Goal: Transaction & Acquisition: Obtain resource

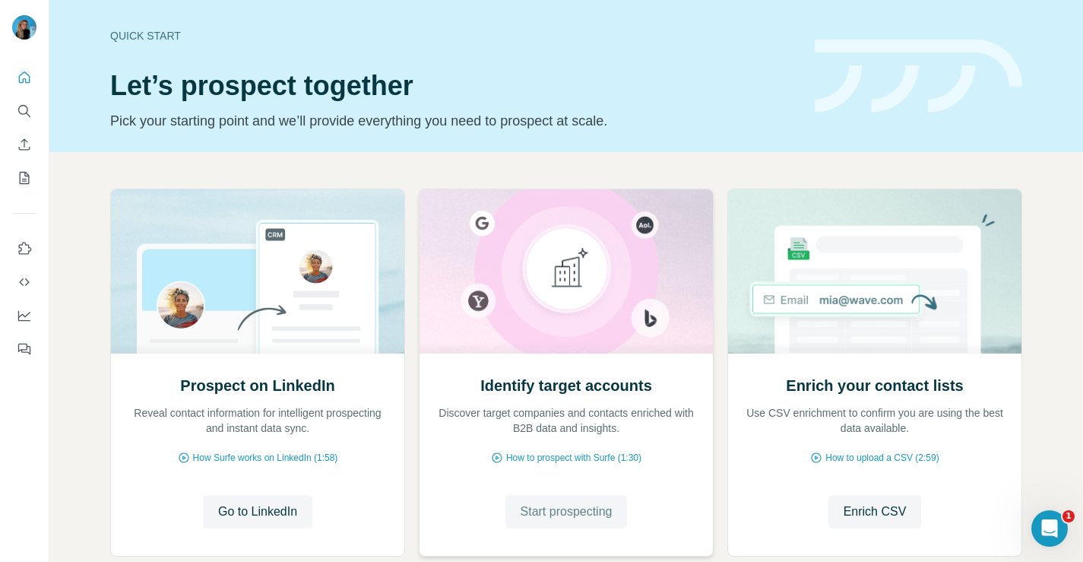
click at [557, 515] on span "Start prospecting" at bounding box center [567, 512] width 92 height 18
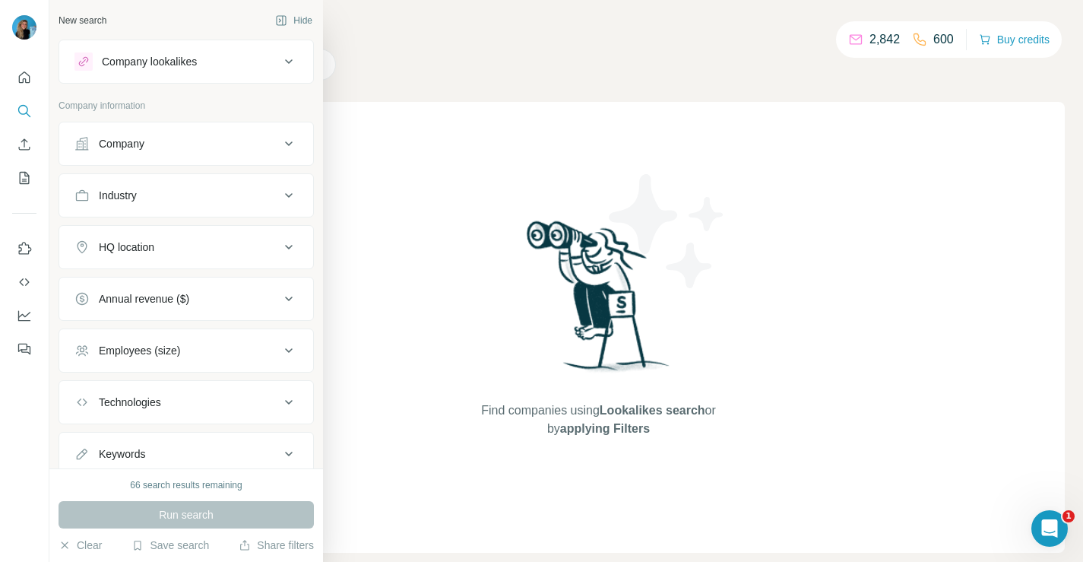
click at [97, 144] on div "Company" at bounding box center [177, 143] width 205 height 15
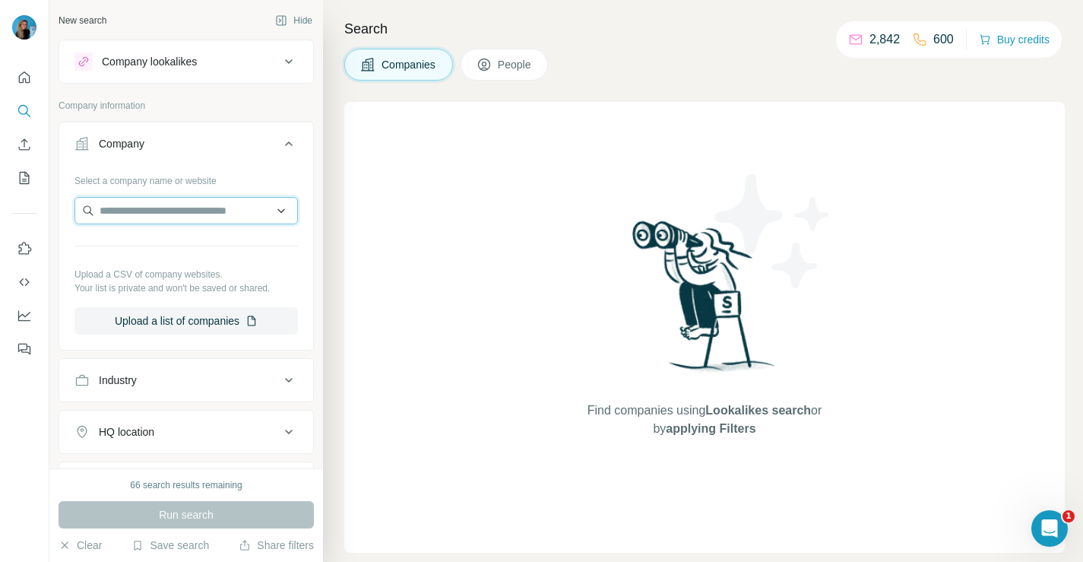
click at [122, 205] on input "text" at bounding box center [187, 210] width 224 height 27
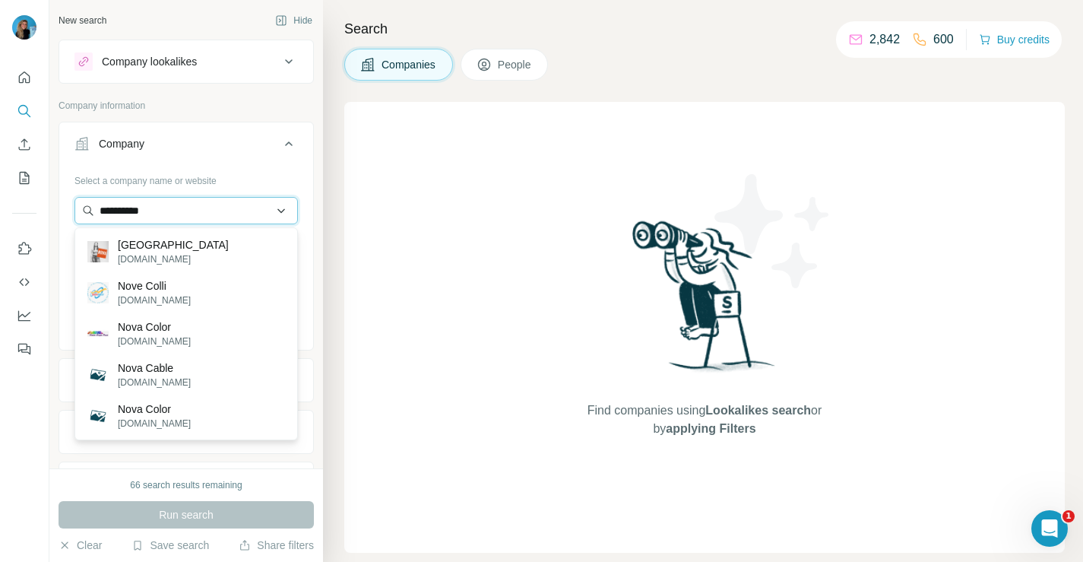
click at [166, 209] on input "**********" at bounding box center [187, 210] width 224 height 27
paste input "**********"
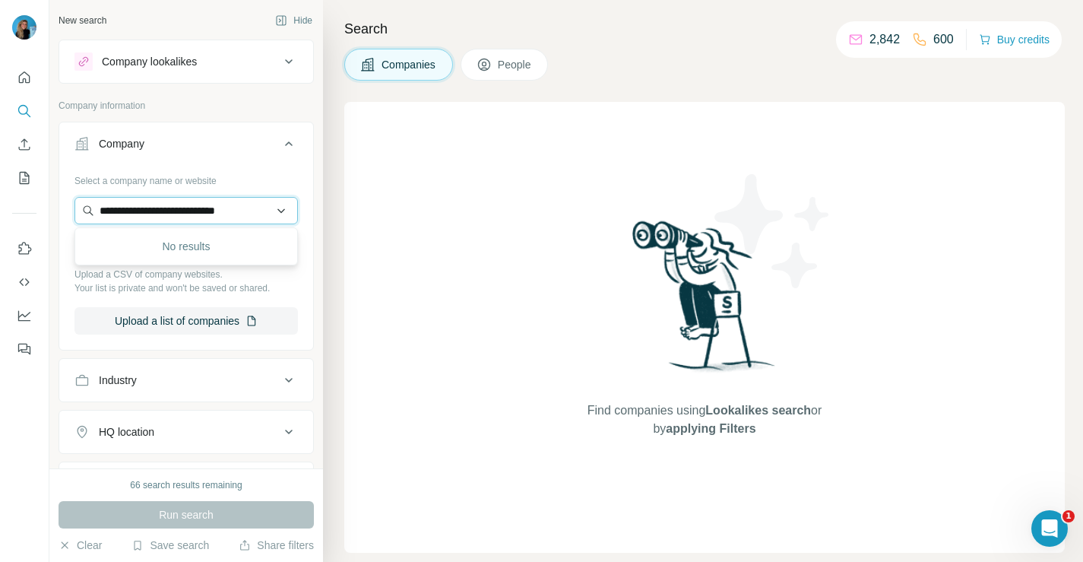
click at [220, 220] on input "**********" at bounding box center [187, 210] width 224 height 27
drag, startPoint x: 184, startPoint y: 207, endPoint x: 357, endPoint y: 206, distance: 172.6
click at [357, 207] on div "**********" at bounding box center [566, 281] width 1034 height 562
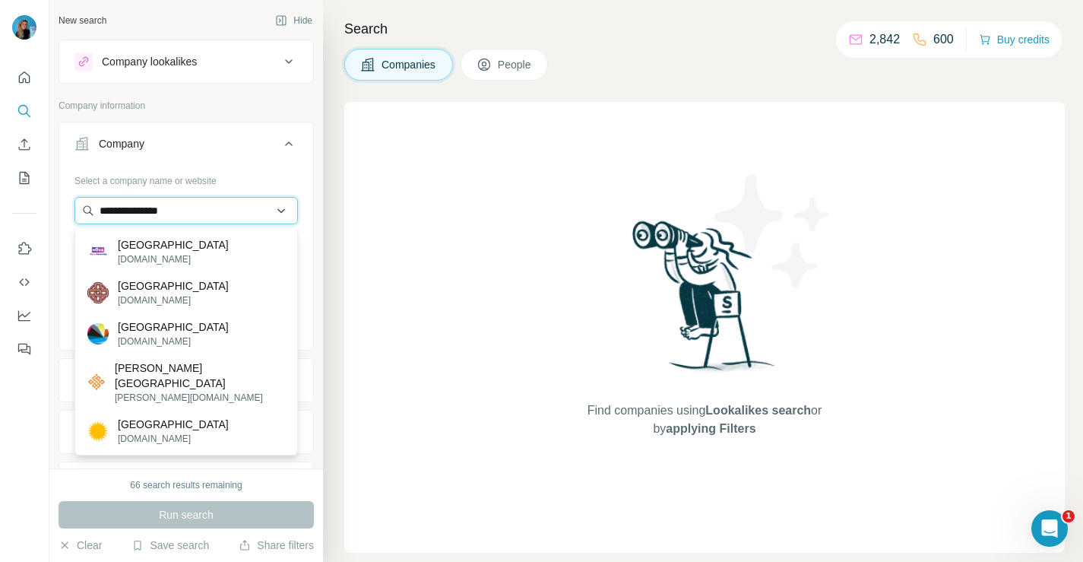
click at [142, 218] on input "**********" at bounding box center [187, 210] width 224 height 27
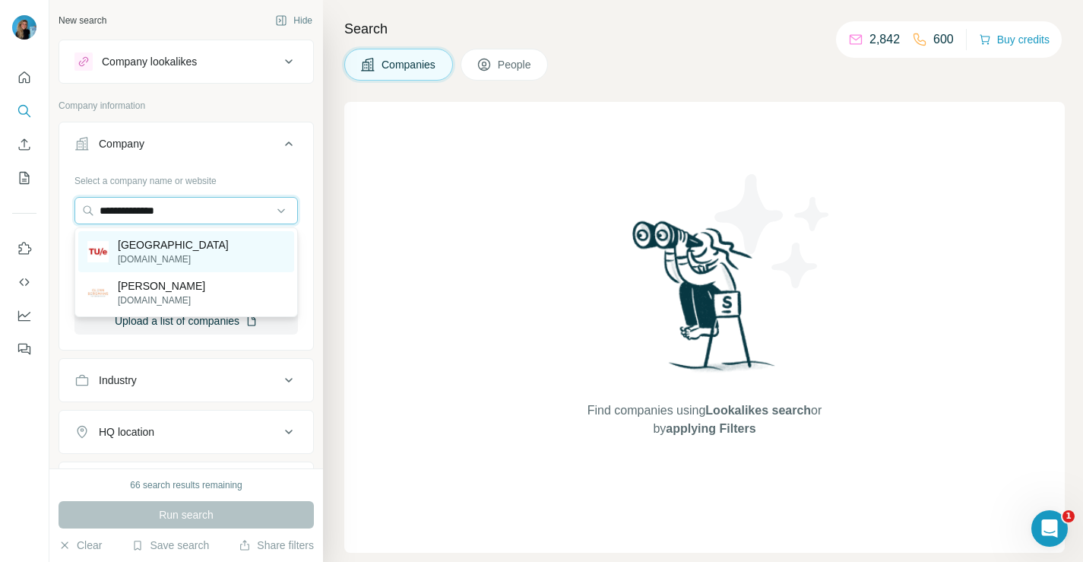
type input "**********"
click at [137, 247] on p "[GEOGRAPHIC_DATA]" at bounding box center [173, 244] width 111 height 15
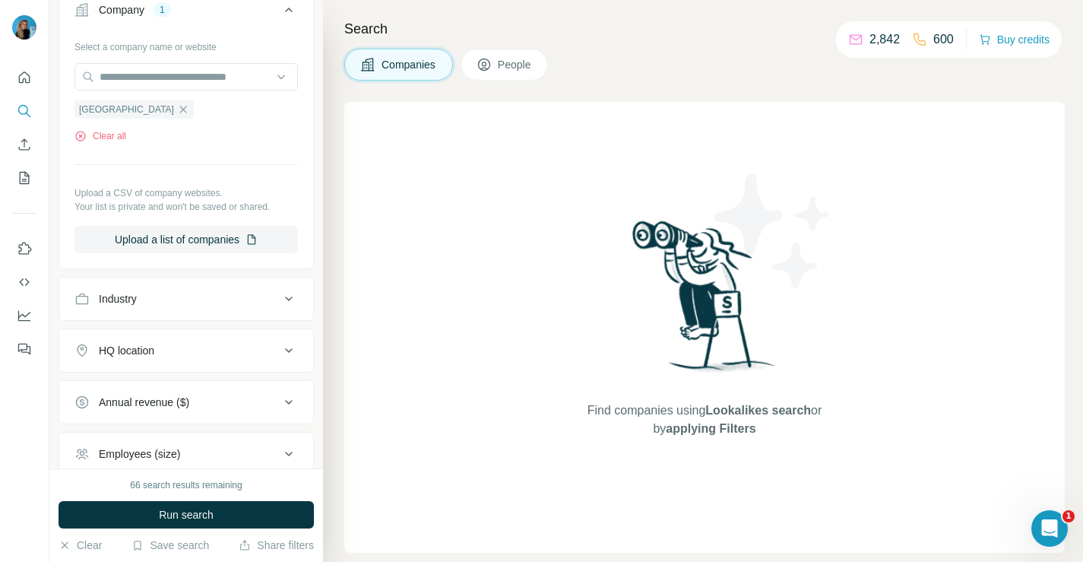
scroll to position [161, 0]
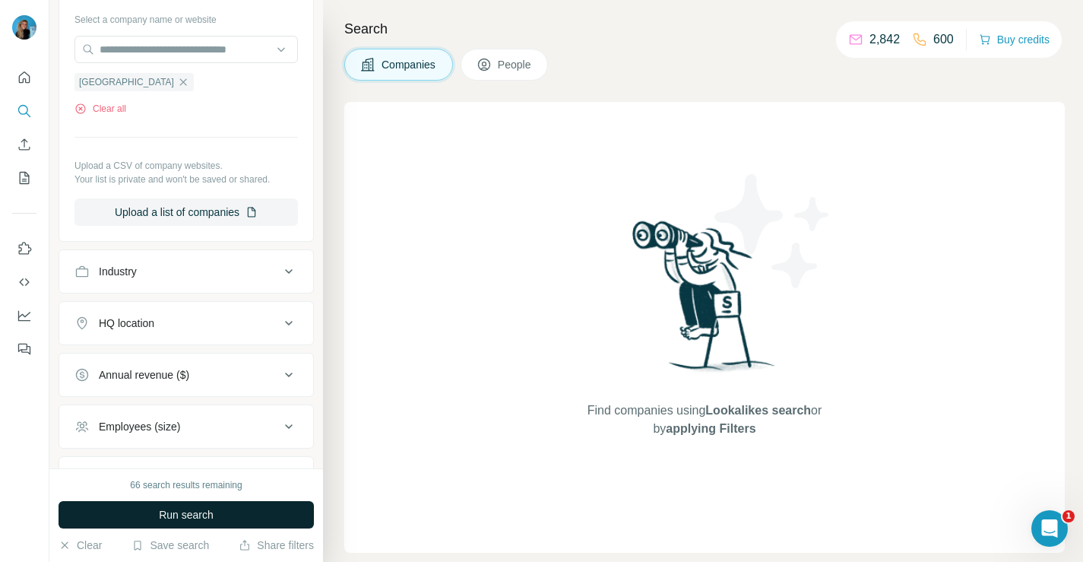
click at [147, 517] on button "Run search" at bounding box center [186, 514] width 255 height 27
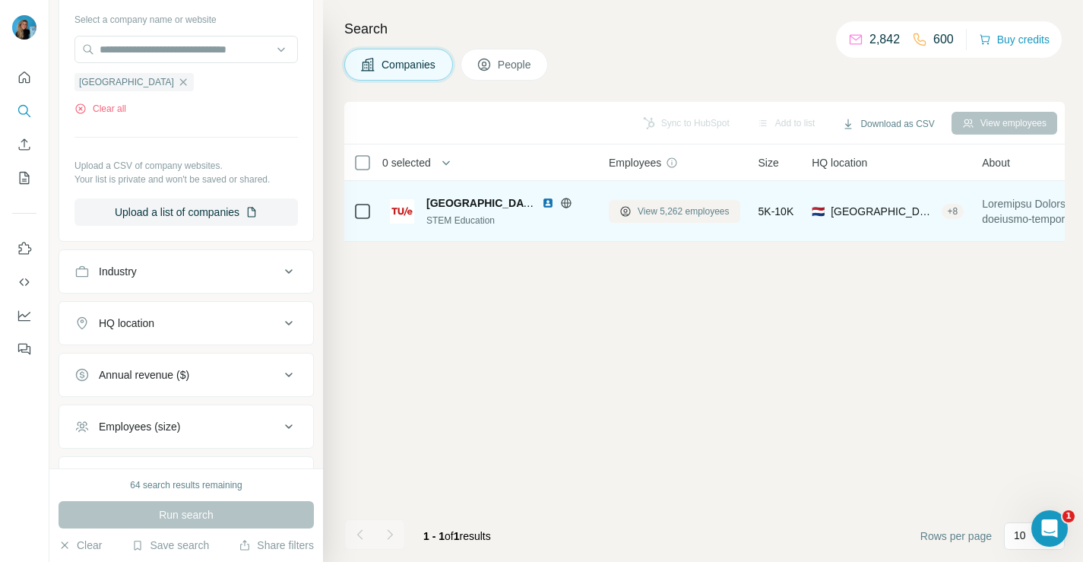
click at [674, 209] on span "View 5,262 employees" at bounding box center [684, 212] width 92 height 14
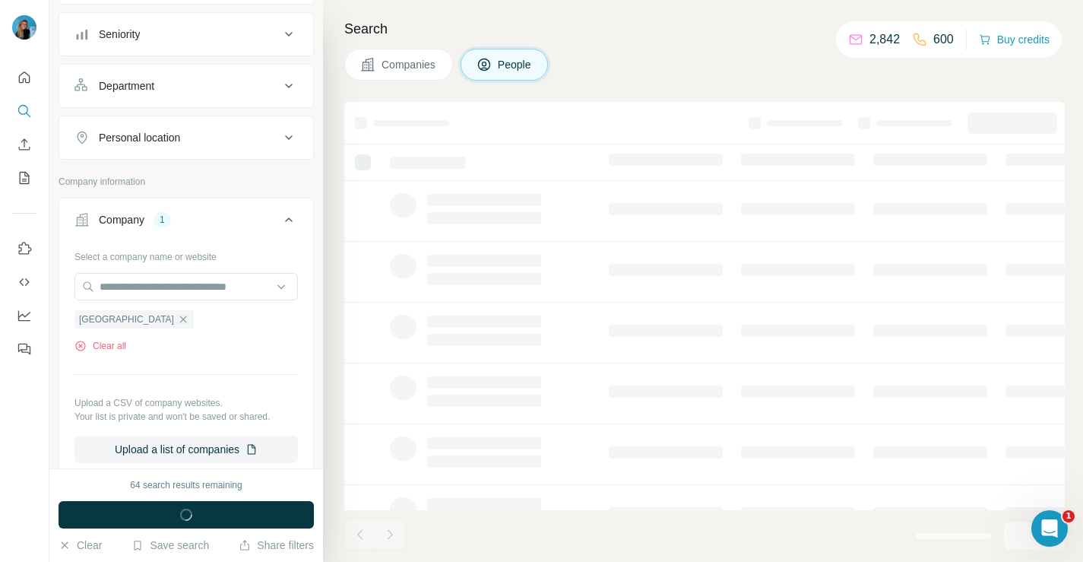
scroll to position [398, 0]
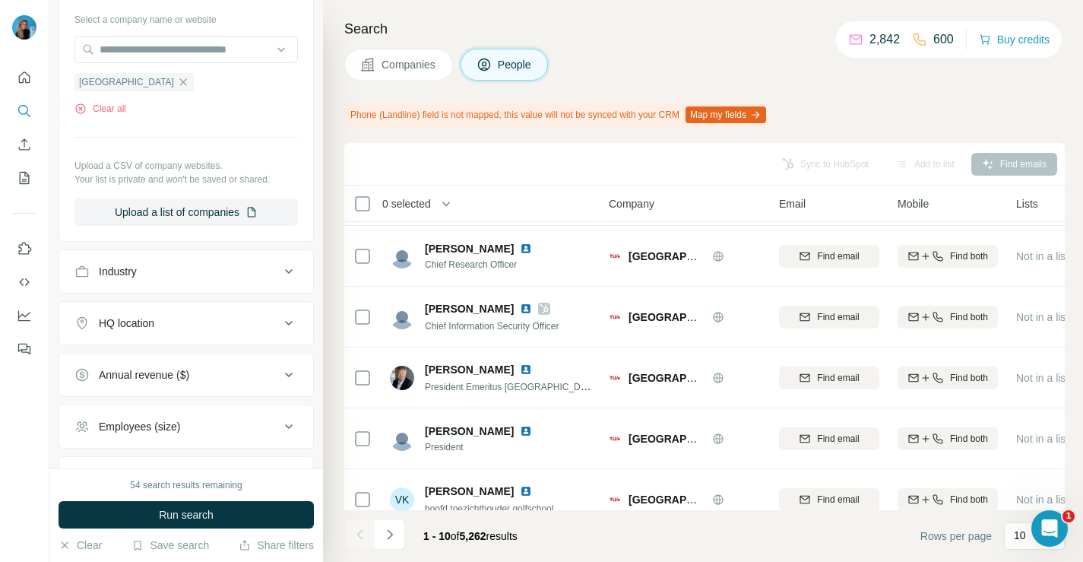
scroll to position [320, 0]
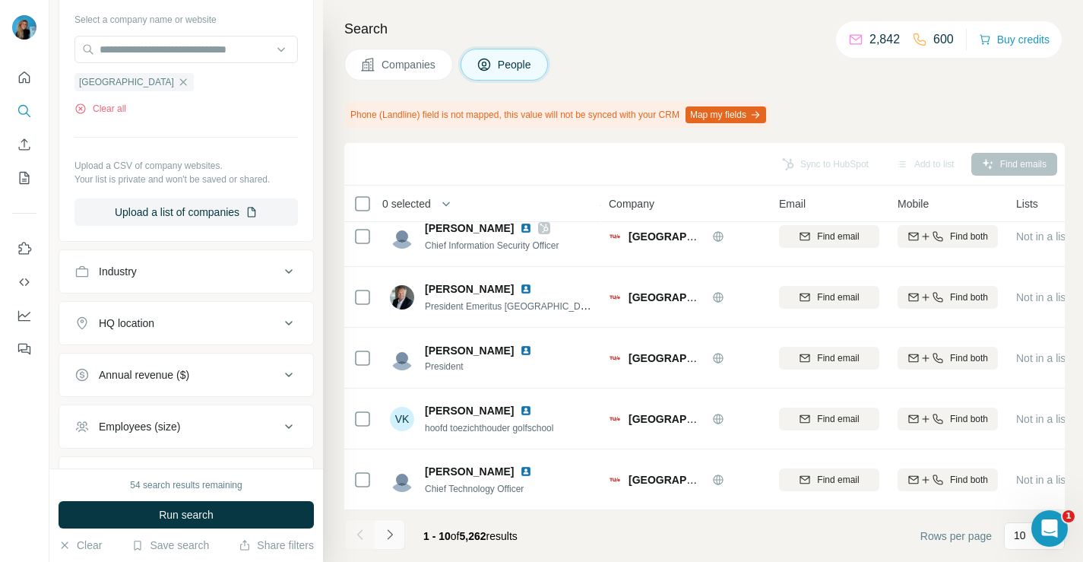
click at [387, 544] on button "Navigate to next page" at bounding box center [390, 534] width 30 height 30
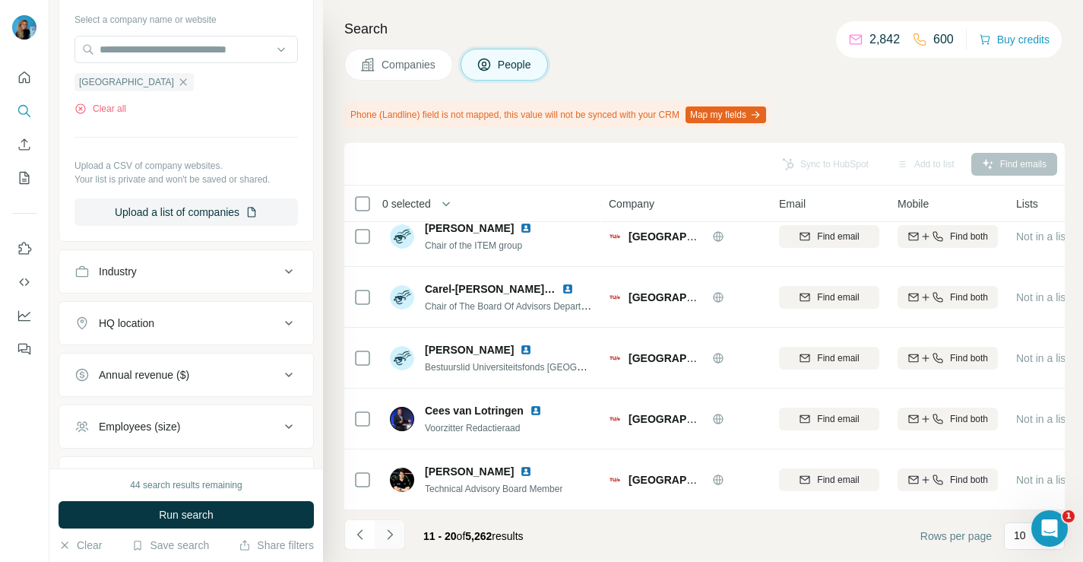
click at [386, 541] on icon "Navigate to next page" at bounding box center [389, 534] width 15 height 15
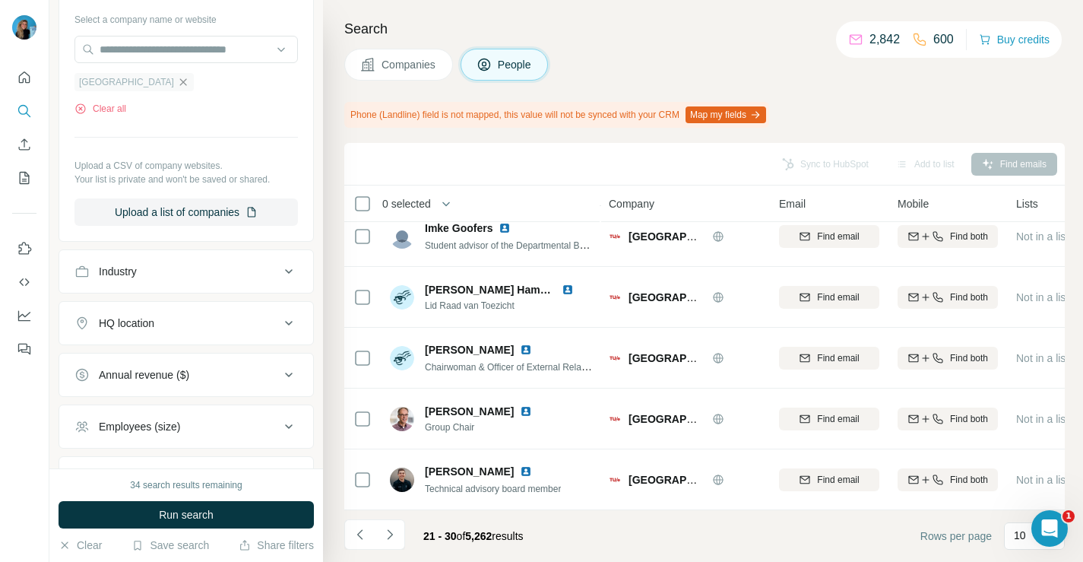
click at [189, 84] on icon "button" at bounding box center [183, 82] width 12 height 12
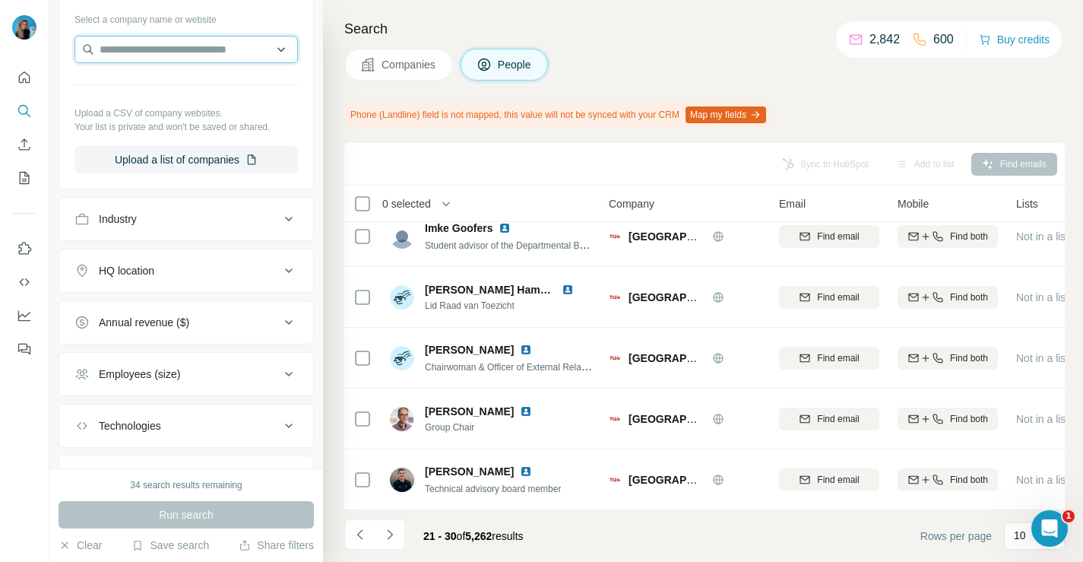
click at [145, 57] on input "text" at bounding box center [187, 49] width 224 height 27
paste input "**********"
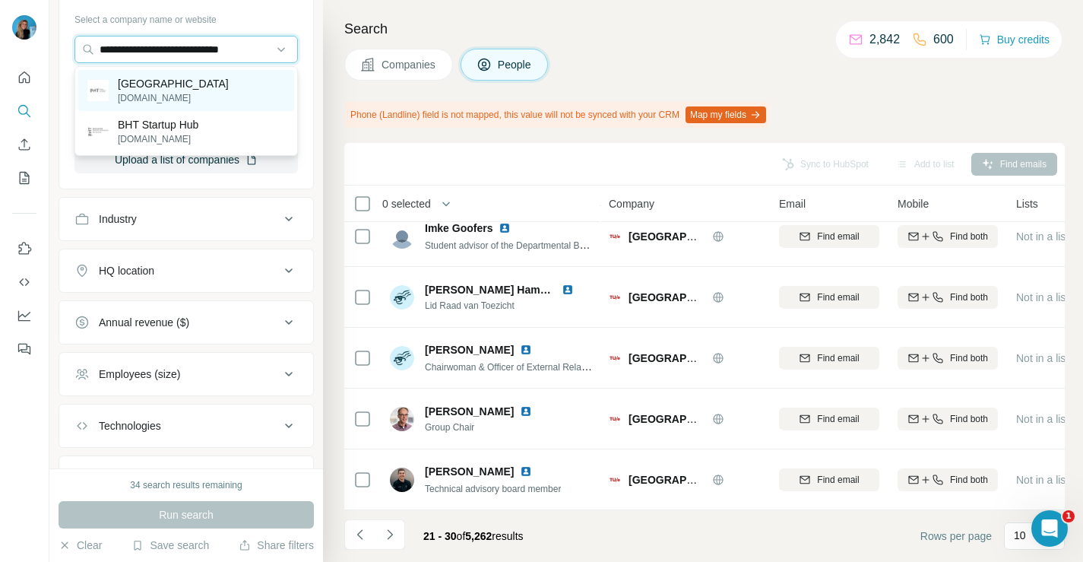
type input "**********"
click at [229, 91] on p "[GEOGRAPHIC_DATA]" at bounding box center [173, 83] width 111 height 15
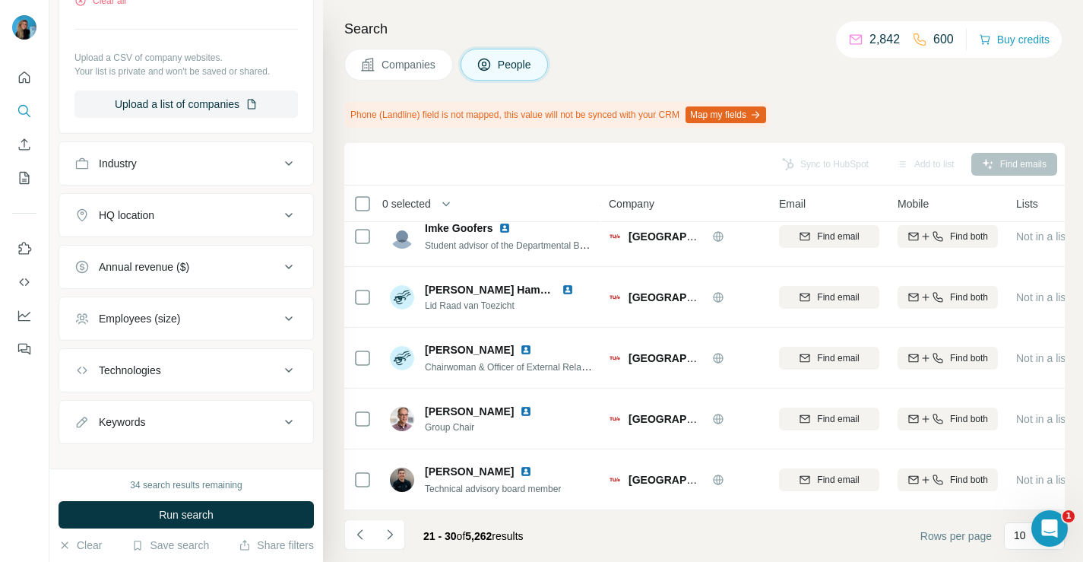
scroll to position [522, 0]
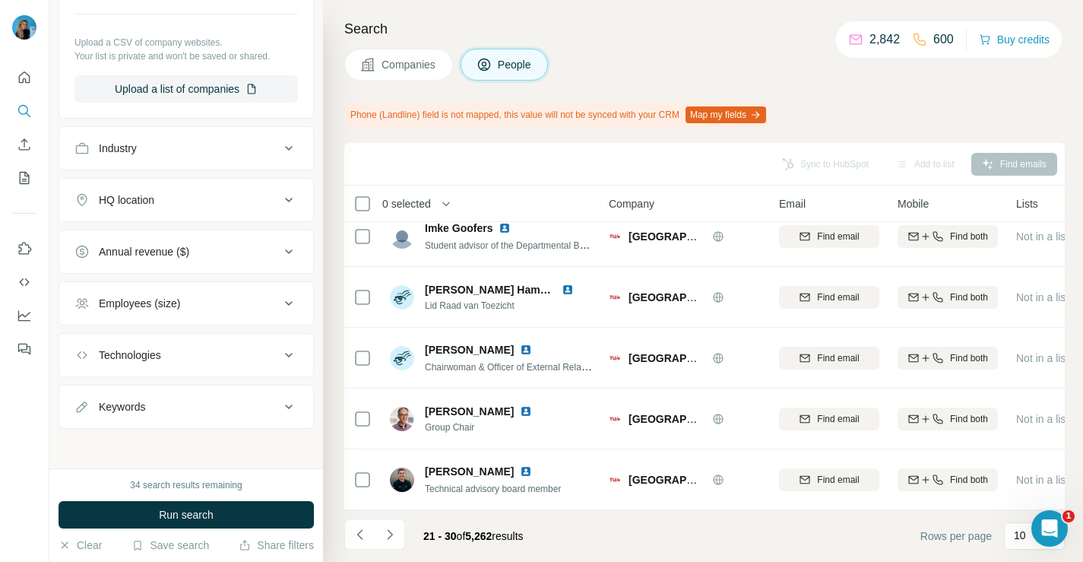
click at [160, 305] on div "Employees (size)" at bounding box center [139, 303] width 81 height 15
click at [198, 509] on span "Run search" at bounding box center [186, 514] width 55 height 15
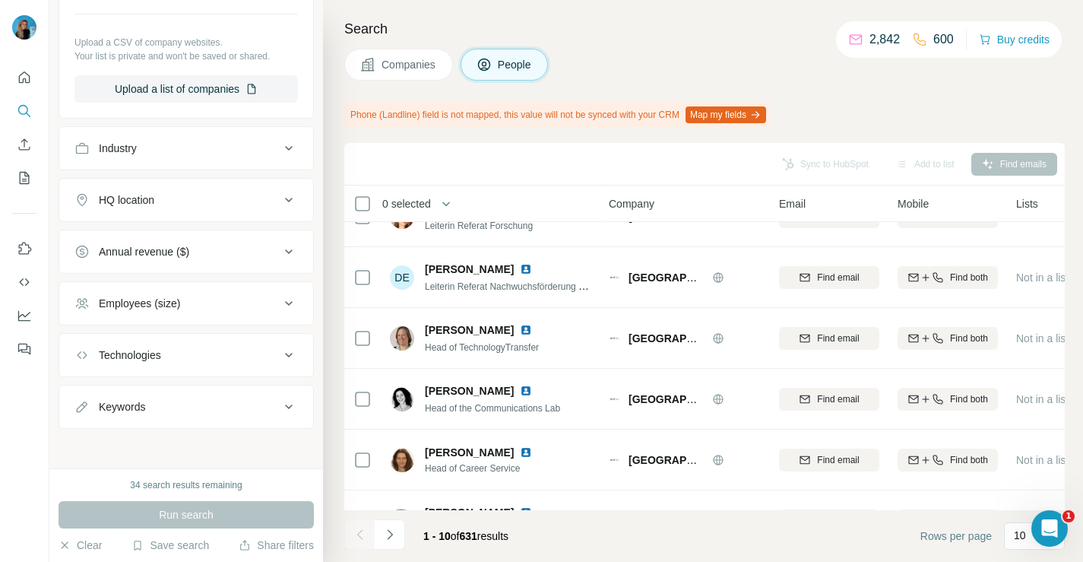
scroll to position [320, 0]
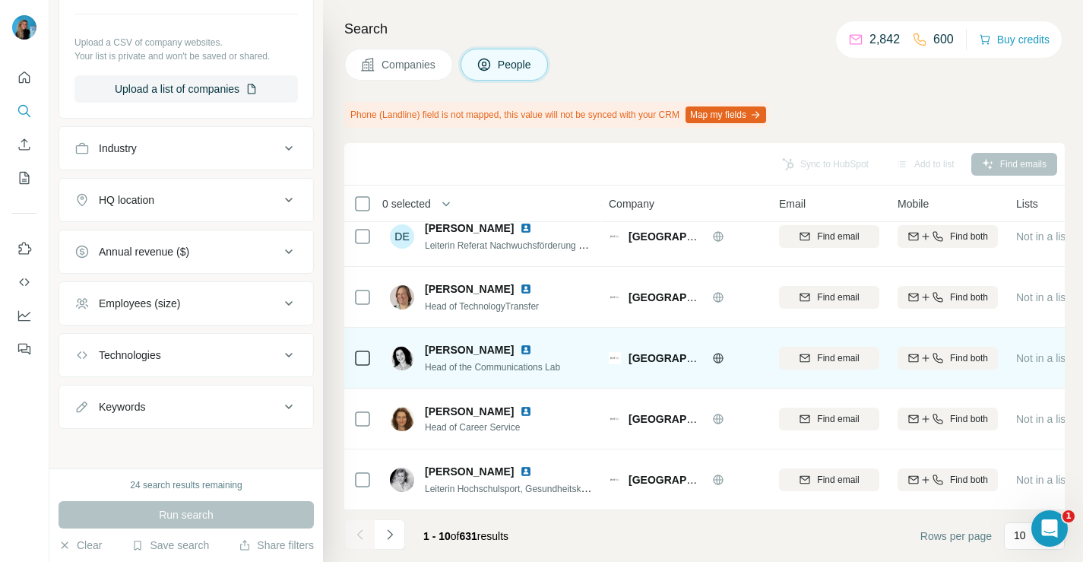
click at [465, 348] on span "[PERSON_NAME]" at bounding box center [469, 349] width 89 height 15
click at [861, 352] on div "Find email" at bounding box center [829, 358] width 100 height 14
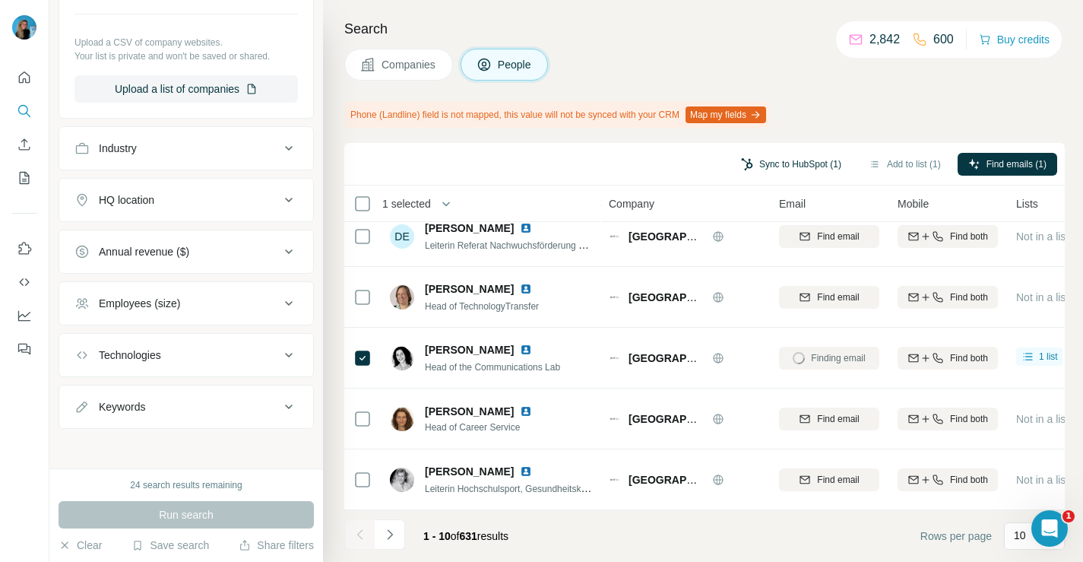
click at [794, 167] on button "Sync to HubSpot (1)" at bounding box center [792, 164] width 122 height 23
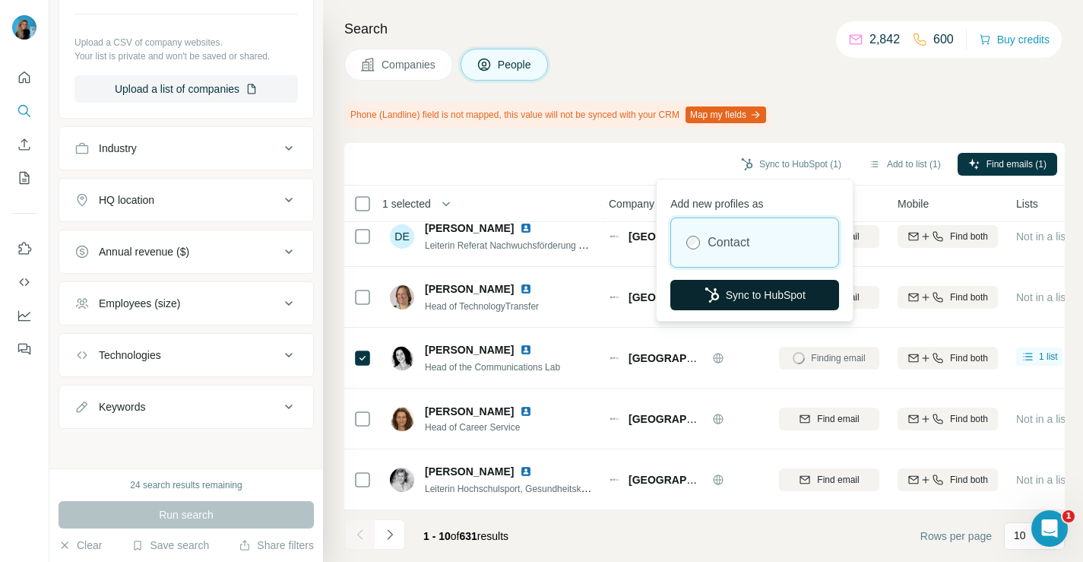
click at [747, 290] on button "Sync to HubSpot" at bounding box center [755, 295] width 169 height 30
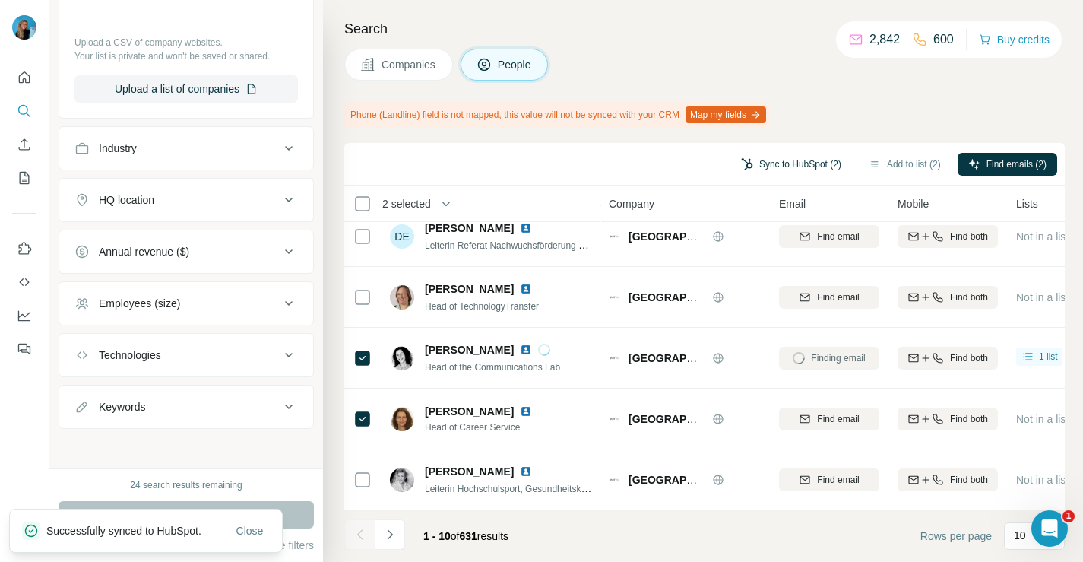
click at [747, 163] on button "Sync to HubSpot (2)" at bounding box center [792, 164] width 122 height 23
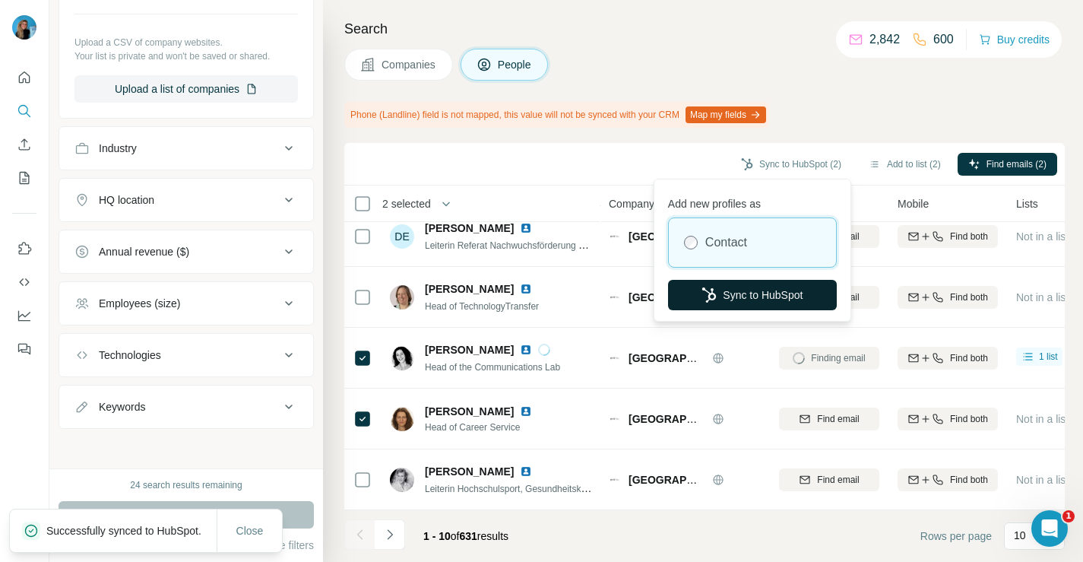
click at [747, 289] on button "Sync to HubSpot" at bounding box center [752, 295] width 169 height 30
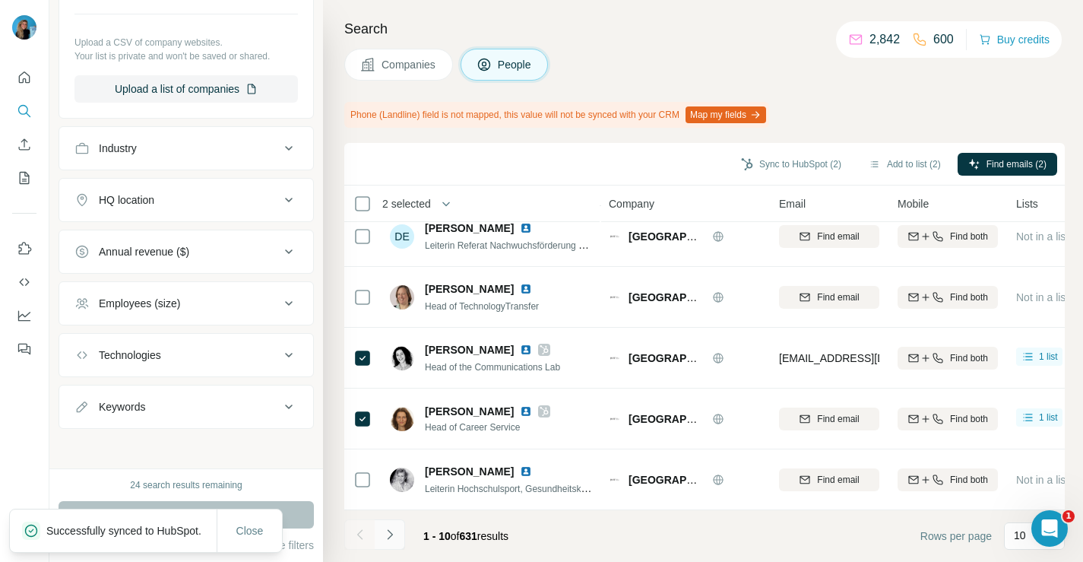
click at [392, 529] on icon "Navigate to next page" at bounding box center [389, 534] width 15 height 15
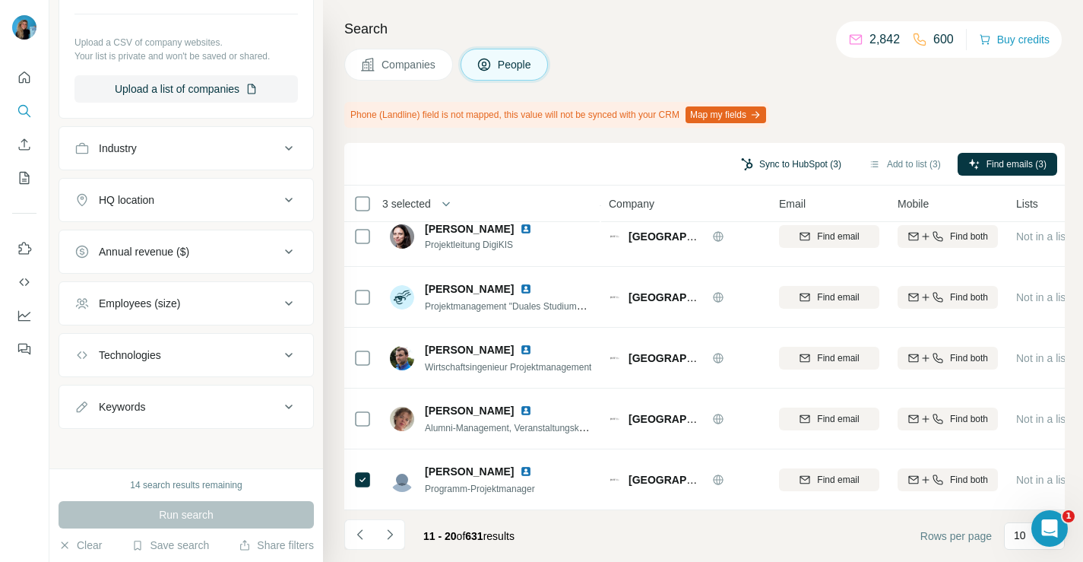
click at [798, 165] on button "Sync to HubSpot (3)" at bounding box center [792, 164] width 122 height 23
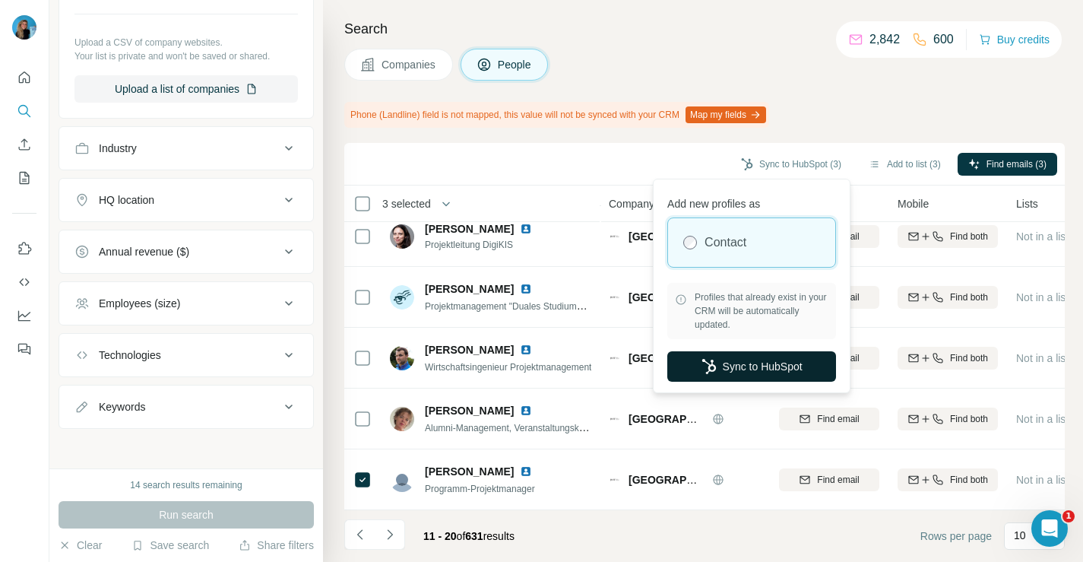
click at [756, 362] on button "Sync to HubSpot" at bounding box center [752, 366] width 169 height 30
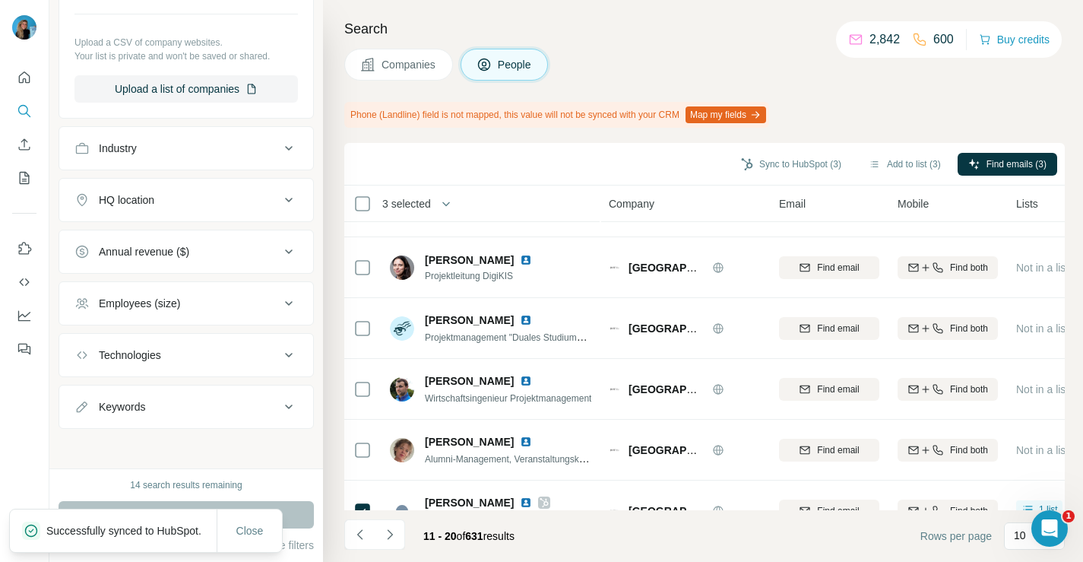
scroll to position [296, 0]
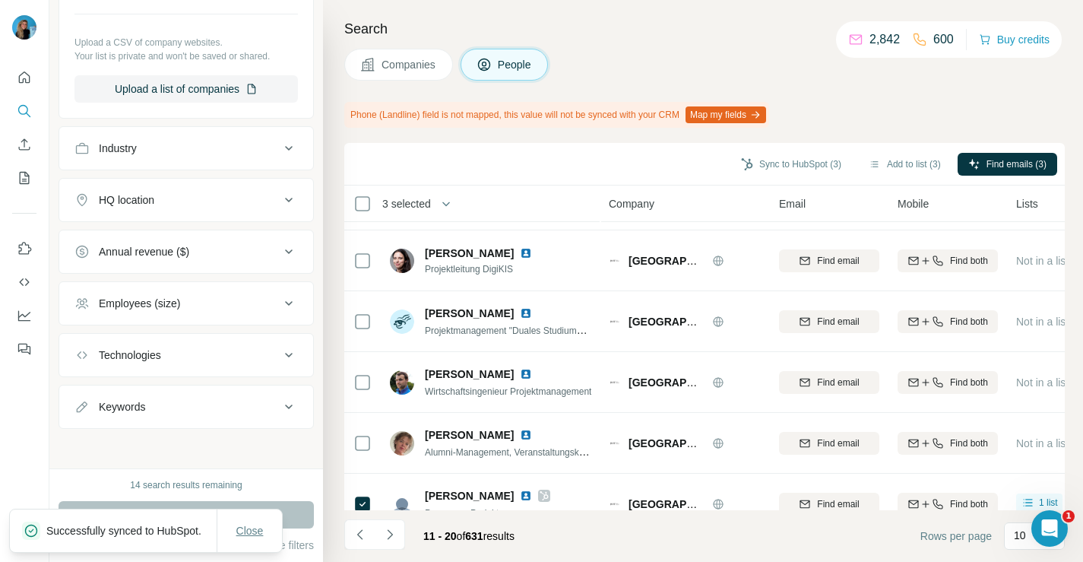
click at [252, 523] on span "Close" at bounding box center [249, 530] width 27 height 15
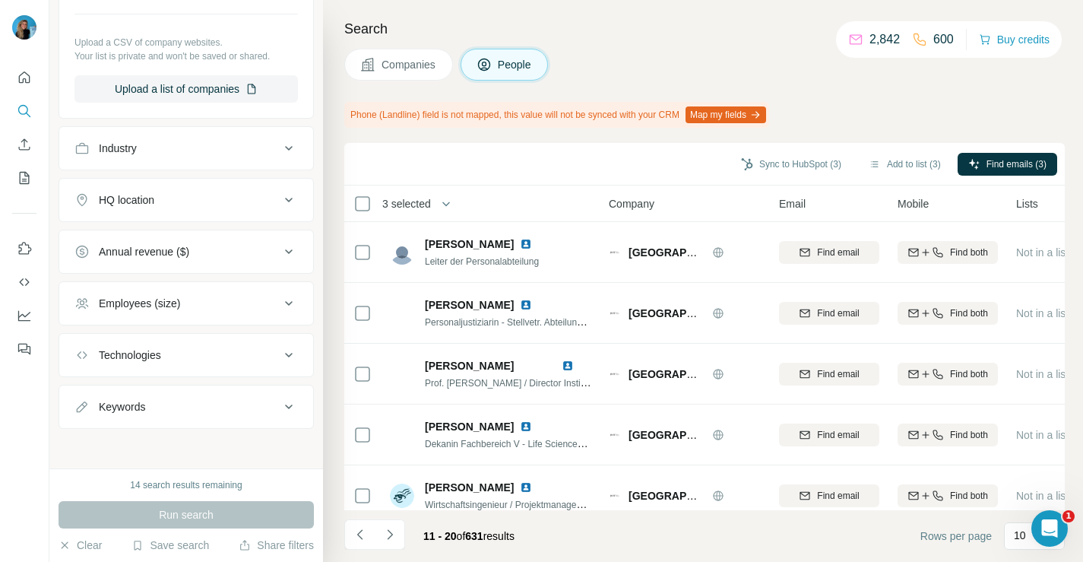
scroll to position [320, 0]
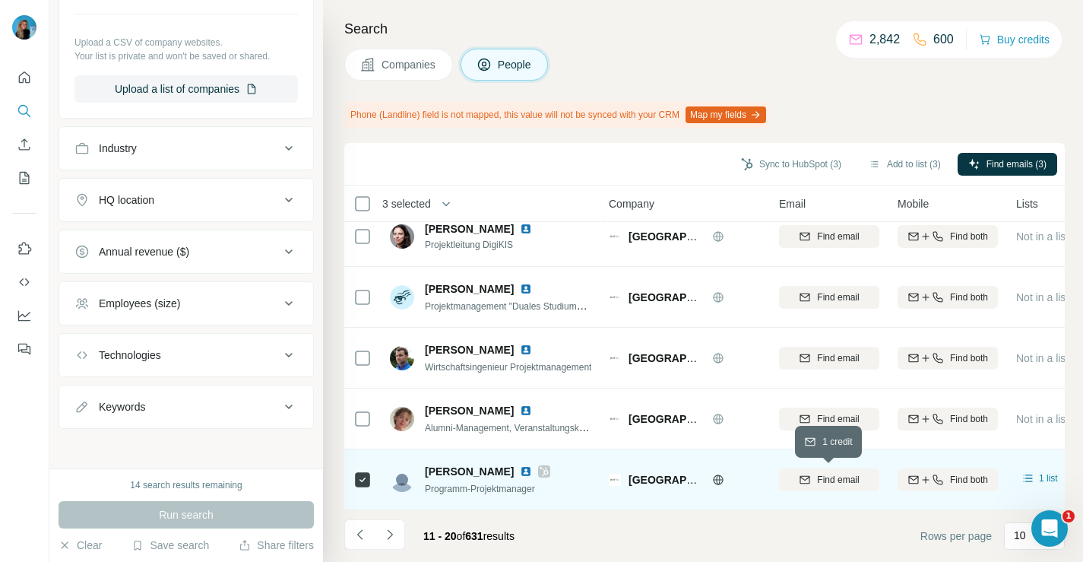
click at [855, 480] on span "Find email" at bounding box center [838, 480] width 42 height 14
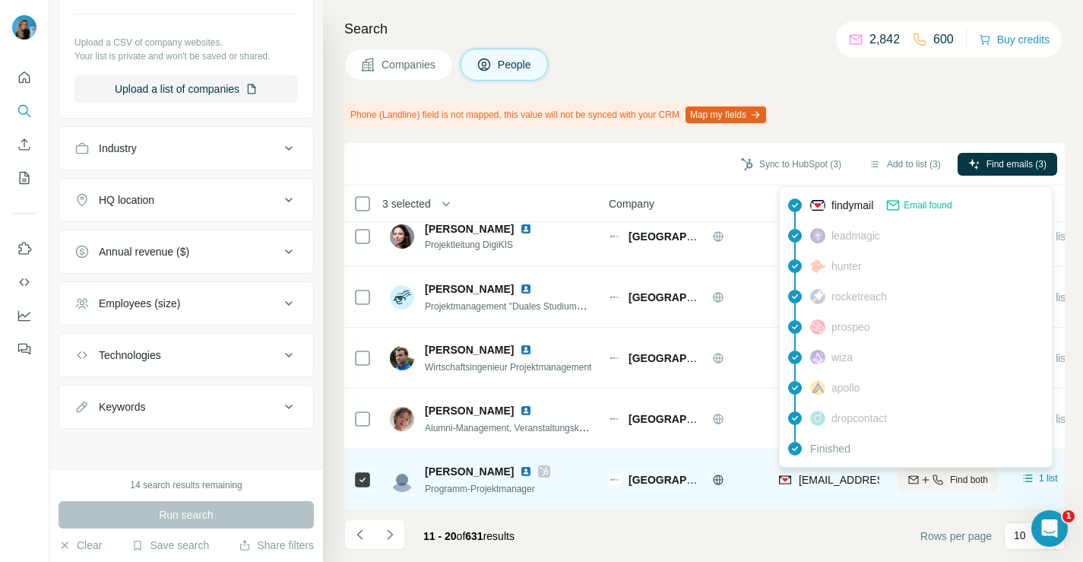
click at [803, 475] on span "[EMAIL_ADDRESS][DOMAIN_NAME]" at bounding box center [889, 480] width 180 height 12
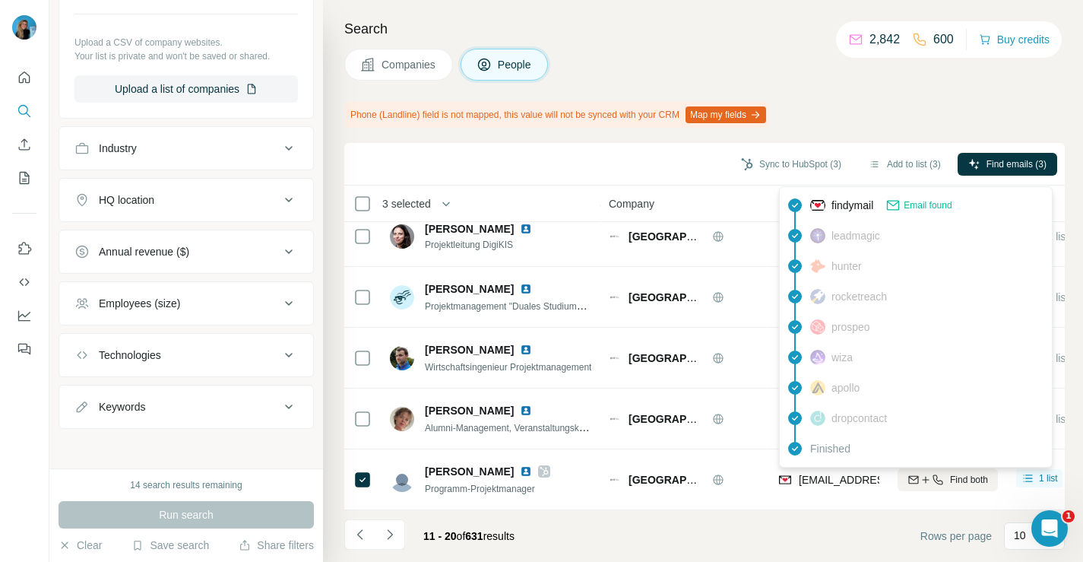
click at [855, 205] on span "findymail" at bounding box center [853, 205] width 42 height 15
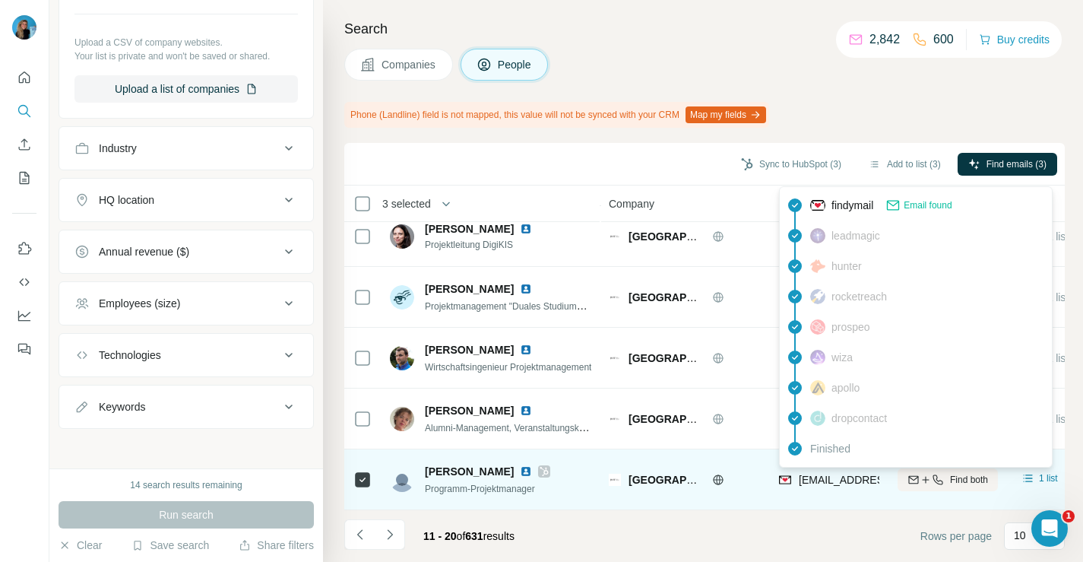
click at [833, 474] on span "[EMAIL_ADDRESS][DOMAIN_NAME]" at bounding box center [889, 480] width 180 height 12
click at [832, 474] on span "[EMAIL_ADDRESS][DOMAIN_NAME]" at bounding box center [889, 480] width 180 height 12
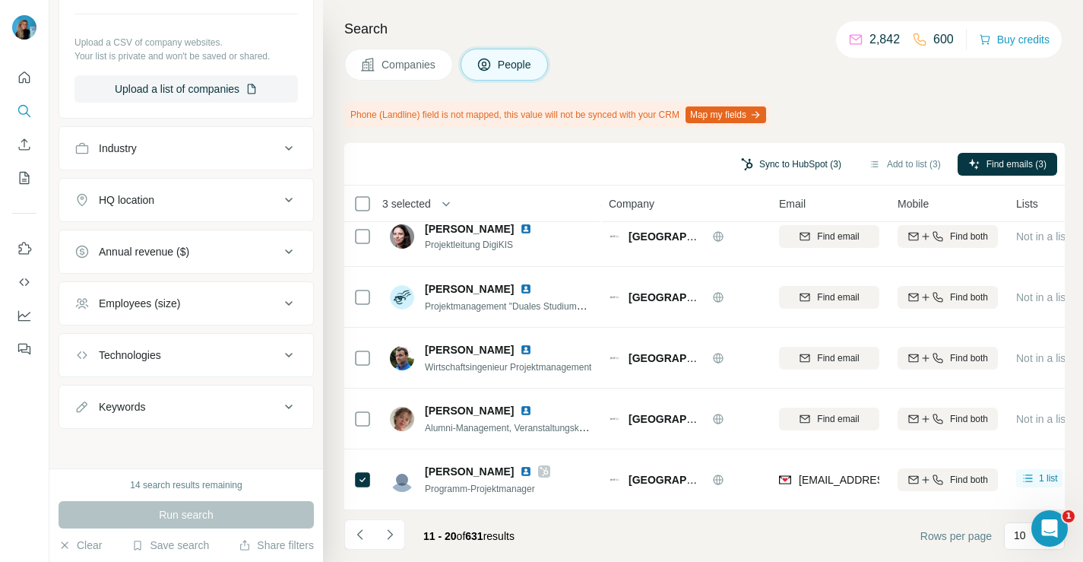
click at [768, 166] on button "Sync to HubSpot (3)" at bounding box center [792, 164] width 122 height 23
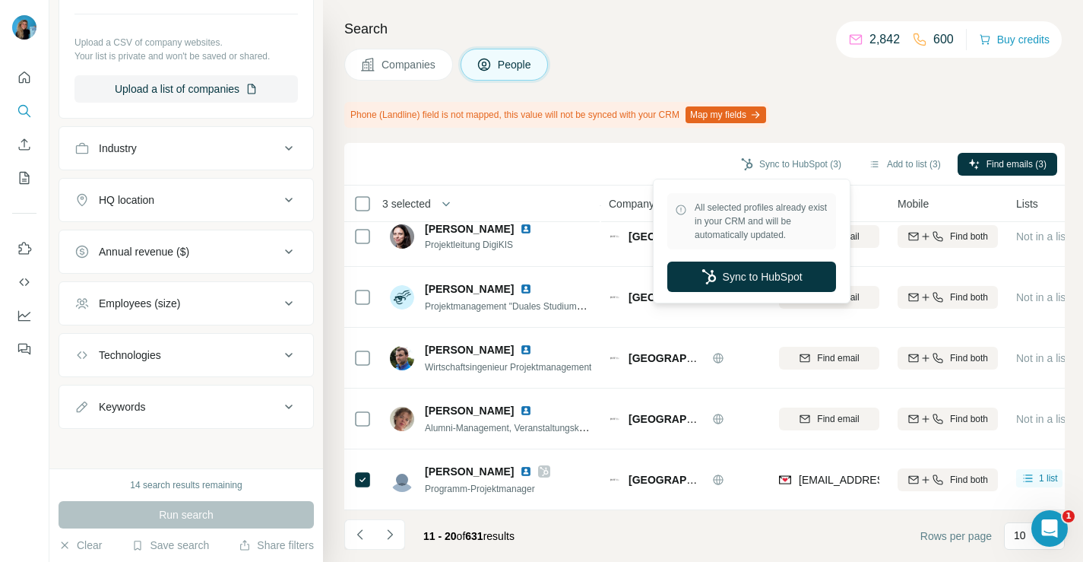
click at [858, 122] on div "Phone (Landline) field is not mapped, this value will not be synced with your C…" at bounding box center [704, 115] width 721 height 26
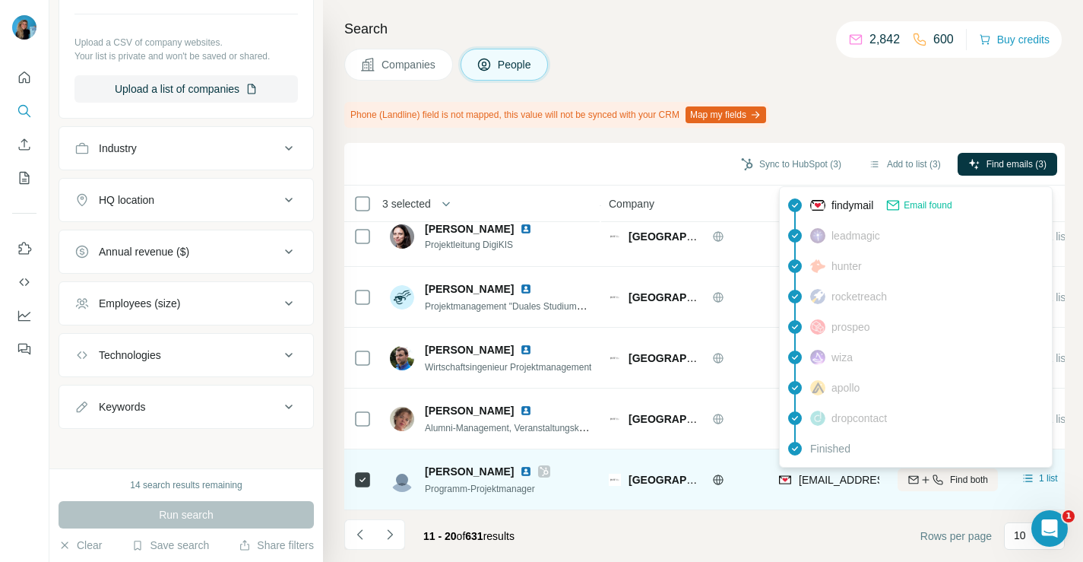
click at [865, 485] on span "[EMAIL_ADDRESS][DOMAIN_NAME]" at bounding box center [883, 479] width 168 height 15
click at [863, 485] on span "[EMAIL_ADDRESS][DOMAIN_NAME]" at bounding box center [889, 480] width 180 height 12
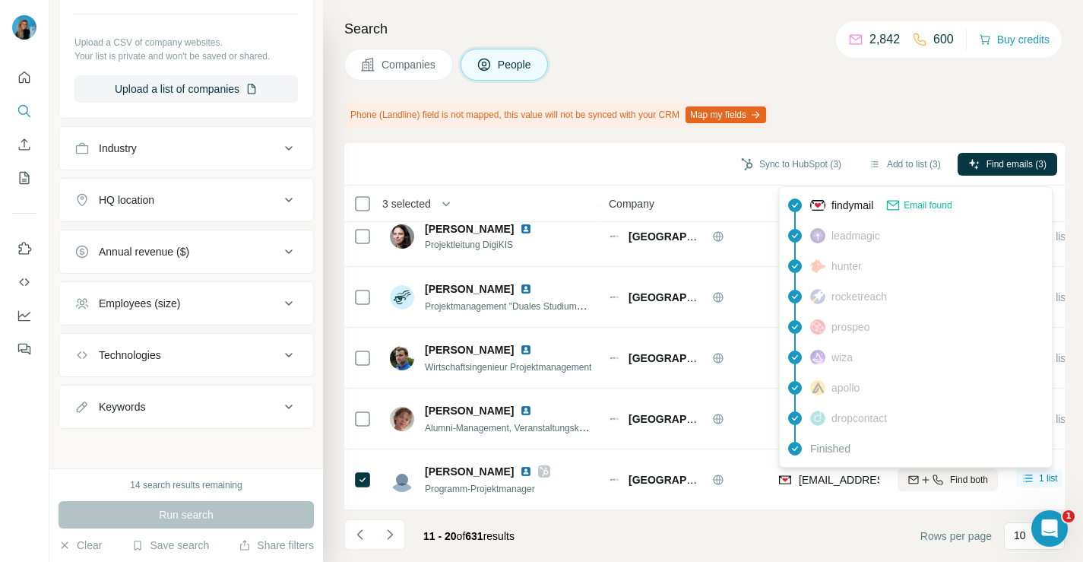
click at [909, 209] on span "Email found" at bounding box center [928, 205] width 48 height 14
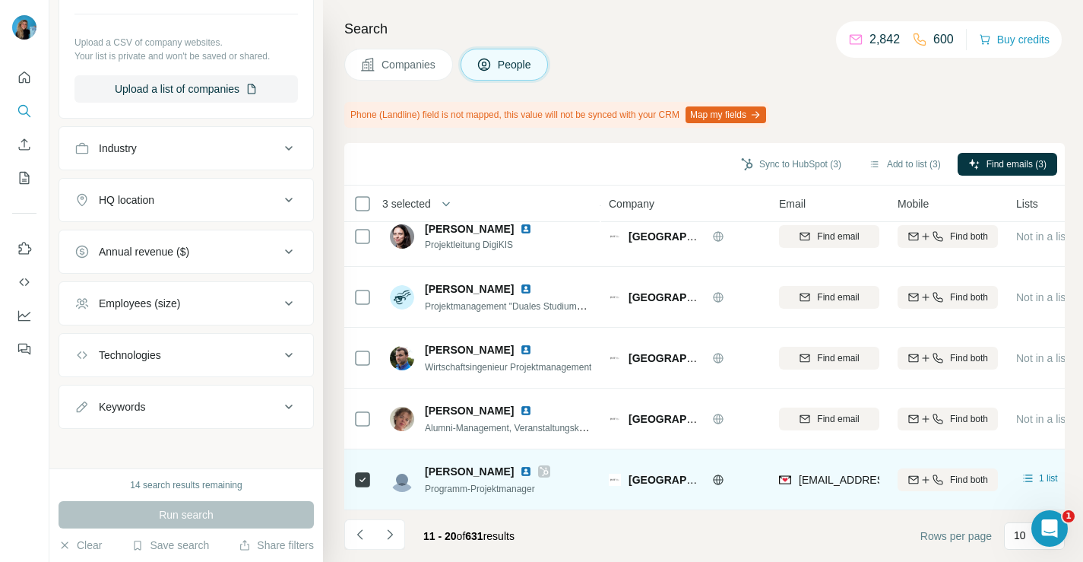
click at [811, 480] on span "[EMAIL_ADDRESS][DOMAIN_NAME]" at bounding box center [889, 480] width 180 height 12
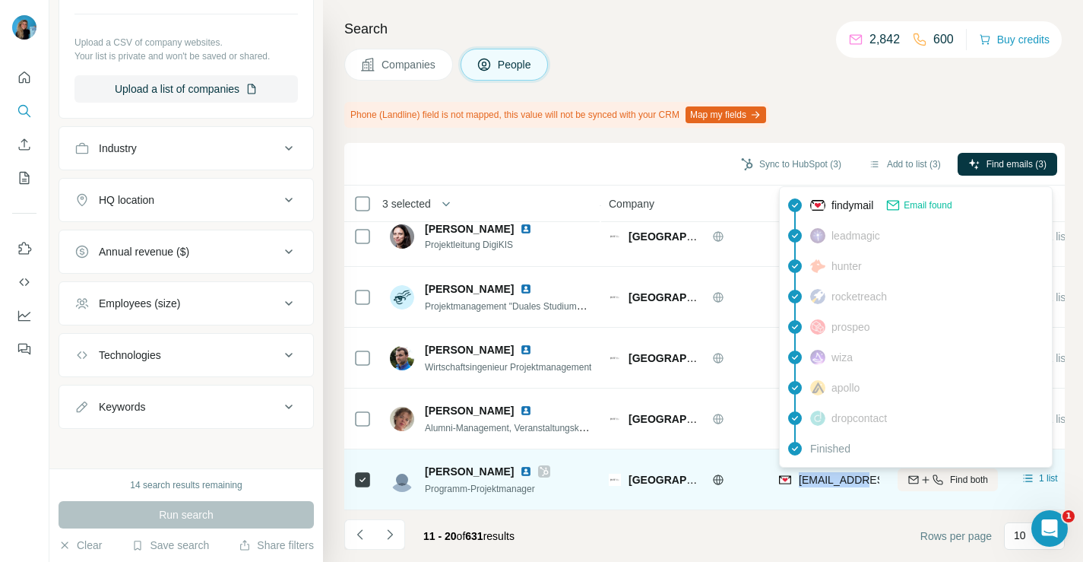
click at [811, 480] on span "[EMAIL_ADDRESS][DOMAIN_NAME]" at bounding box center [889, 480] width 180 height 12
copy tr "[EMAIL_ADDRESS][DOMAIN_NAME]"
